Goal: Transaction & Acquisition: Purchase product/service

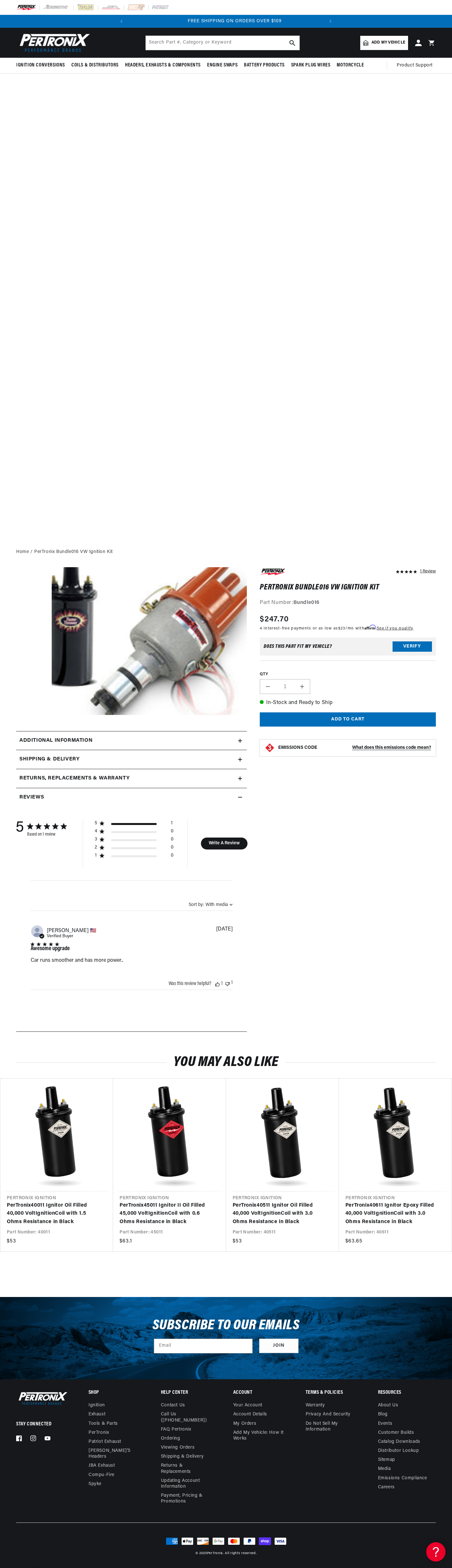
scroll to position [0, 196]
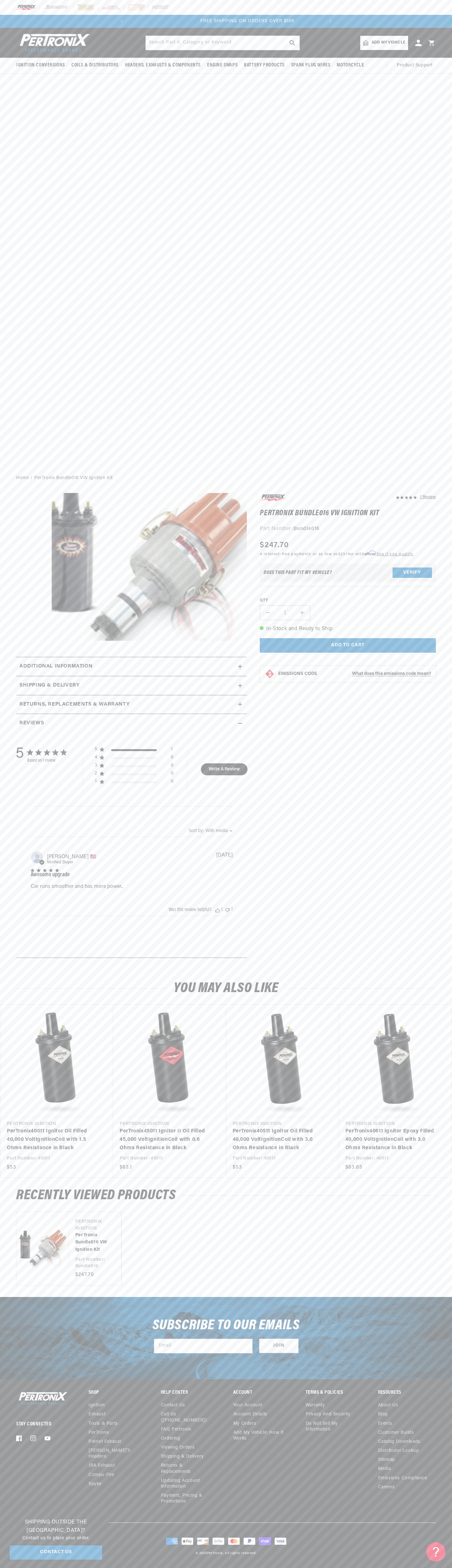
scroll to position [0, 196]
click at [68, 30] on header "BETTER SEARCH RESULTS Add your vehicle's year, make, and model to find parts be…" at bounding box center [226, 43] width 452 height 30
click at [422, 954] on div "1 Review" at bounding box center [341, 729] width 189 height 471
click at [279, 1567] on html "Skip to content Your cart Your cart is empty Get the right parts the first time…" at bounding box center [226, 784] width 452 height 1568
click at [21, 303] on div "Ignition Conversions Shop by Feature Ignitor© The Original Ignitor© Ignitor© II" at bounding box center [226, 249] width 452 height 442
